Goal: Task Accomplishment & Management: Manage account settings

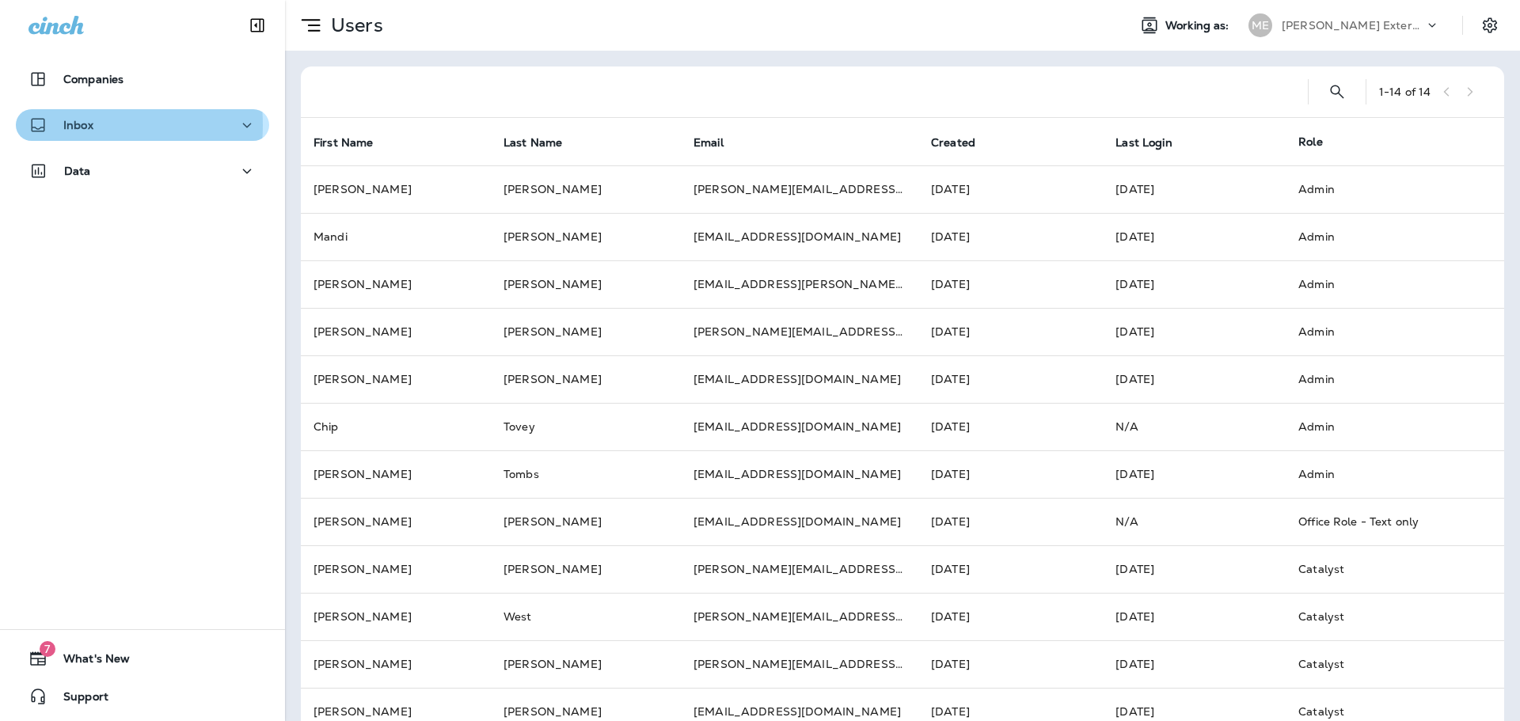
click at [56, 123] on div "Inbox" at bounding box center [60, 126] width 65 height 20
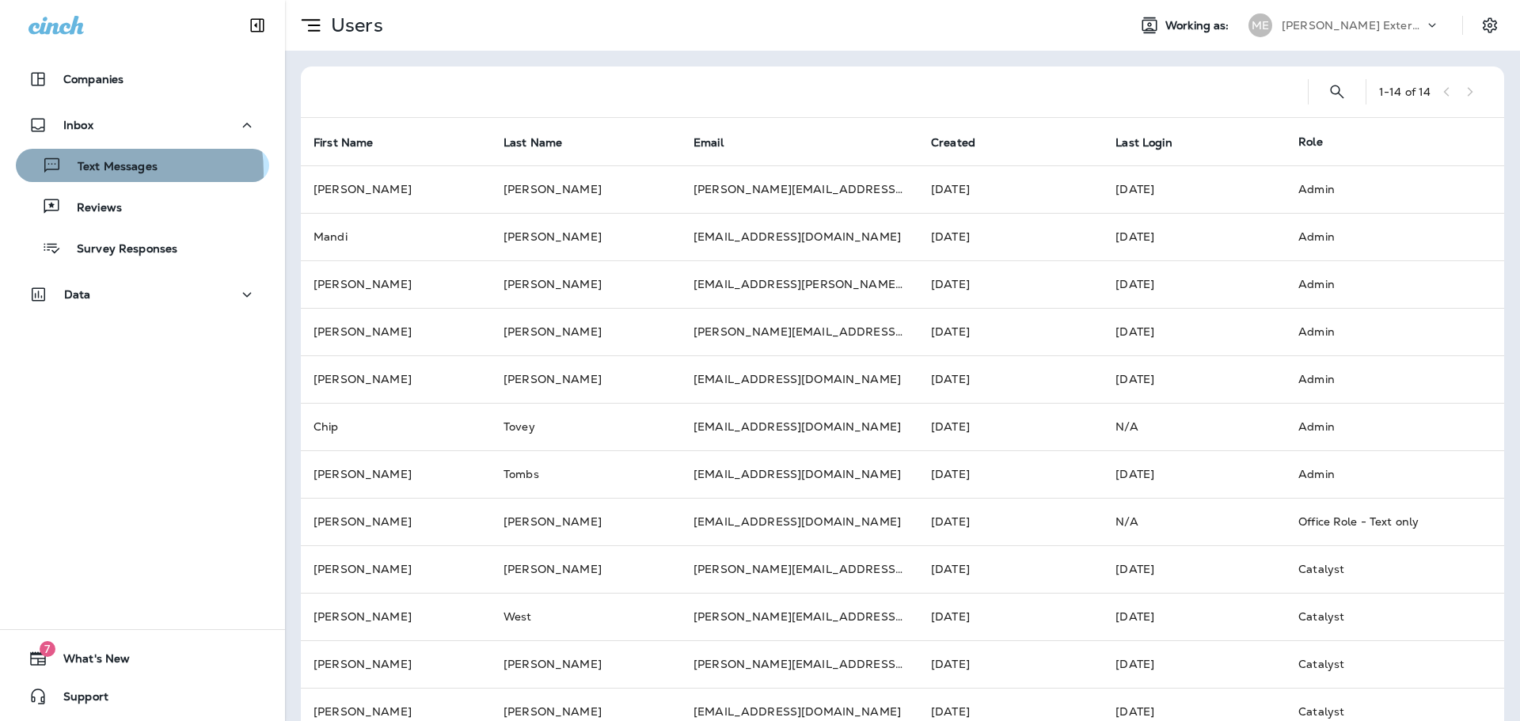
click at [95, 173] on p "Text Messages" at bounding box center [110, 167] width 96 height 15
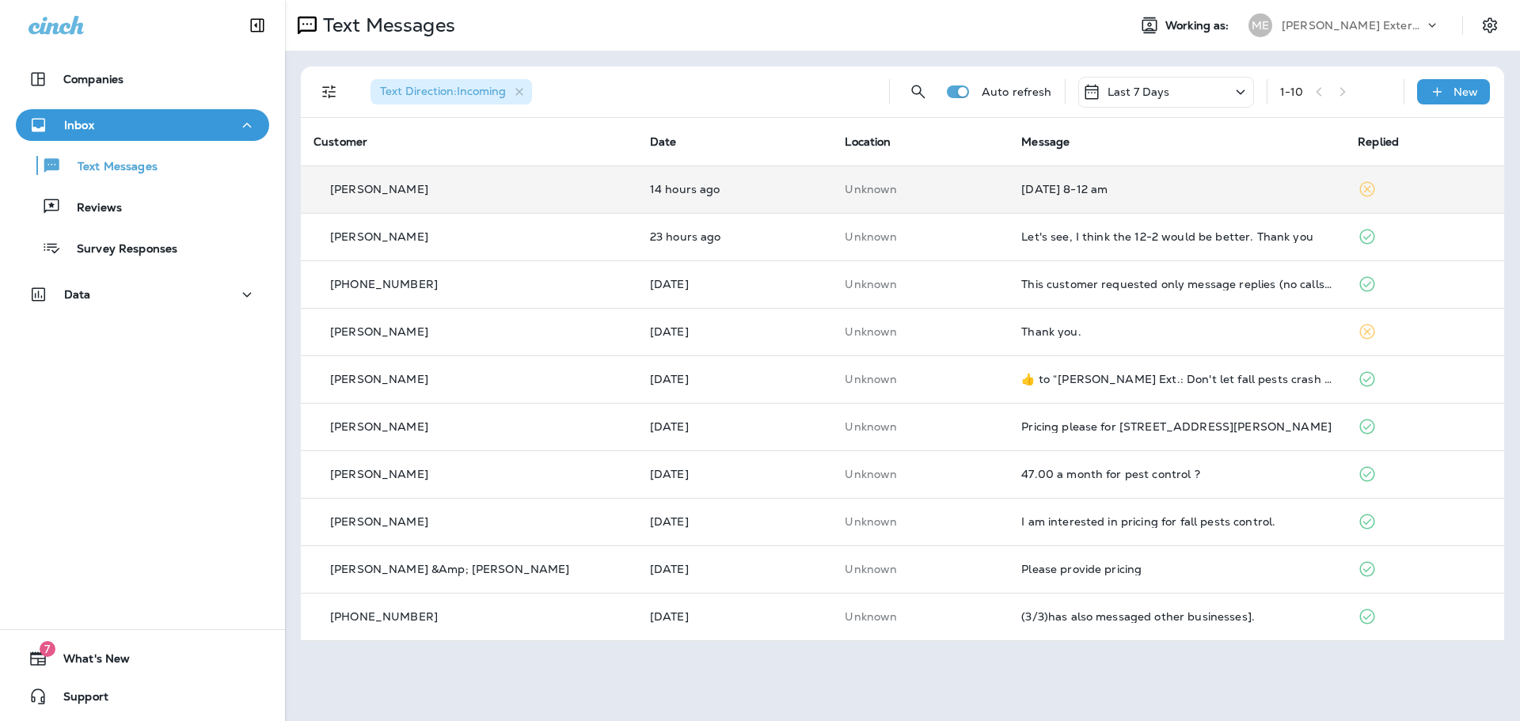
click at [1119, 194] on div "[DATE] 8-12 am" at bounding box center [1176, 189] width 311 height 13
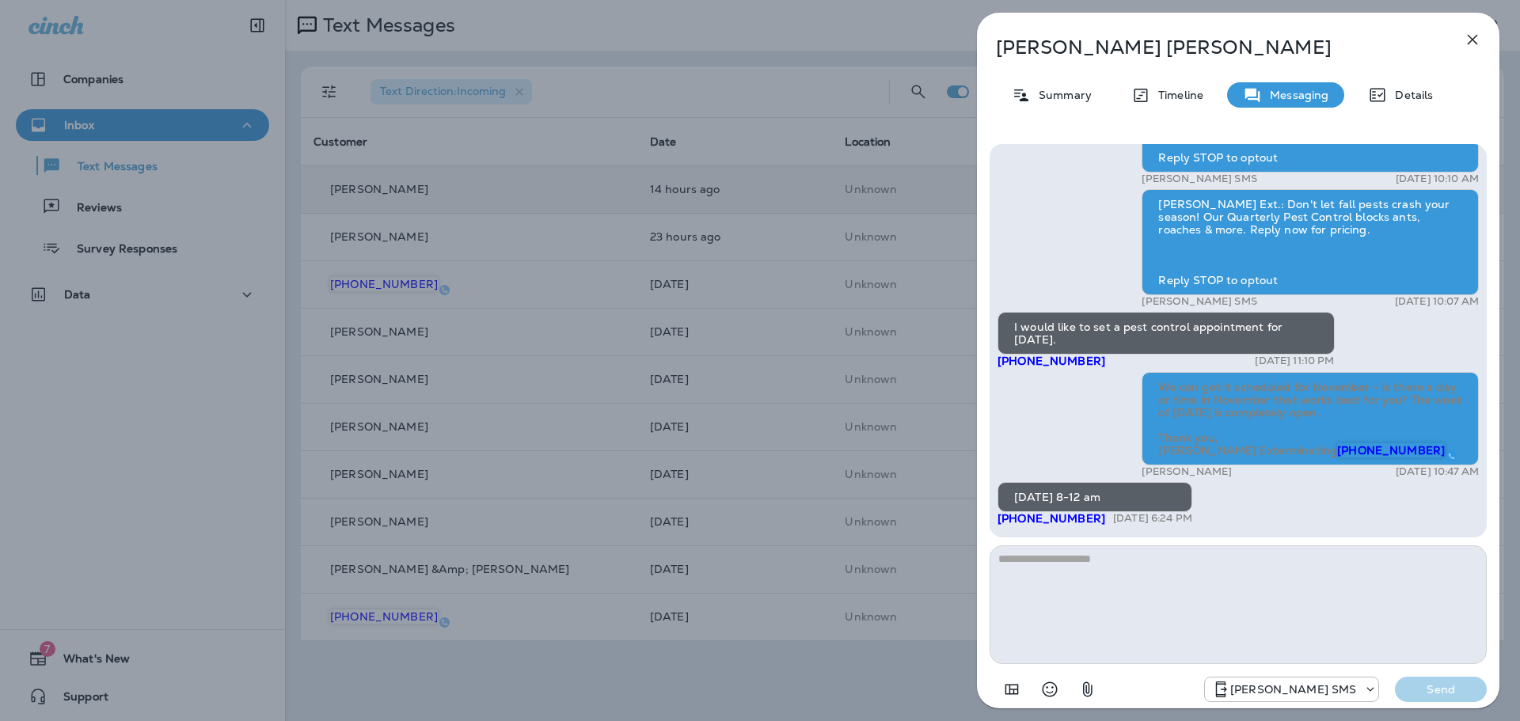
click at [1473, 42] on icon "button" at bounding box center [1472, 39] width 19 height 19
